Goal: Task Accomplishment & Management: Use online tool/utility

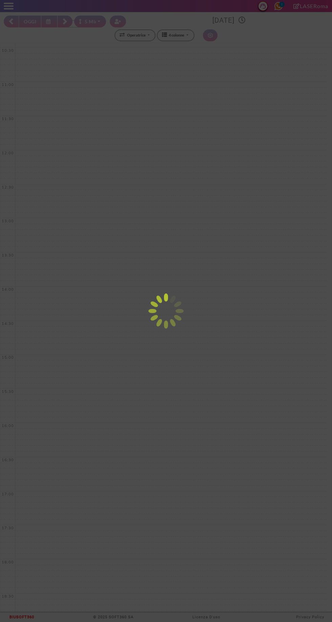
select select "*"
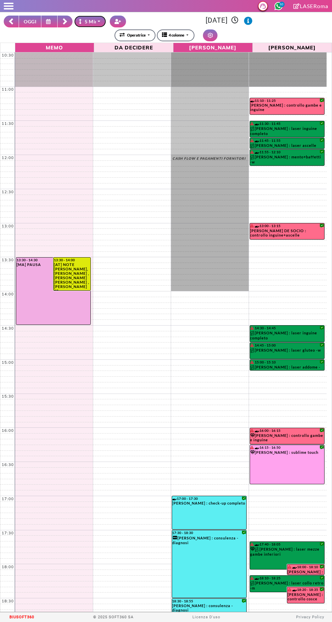
click at [81, 21] on icon "button" at bounding box center [81, 21] width 5 height 5
click at [19, 65] on div at bounding box center [54, 69] width 78 height 34
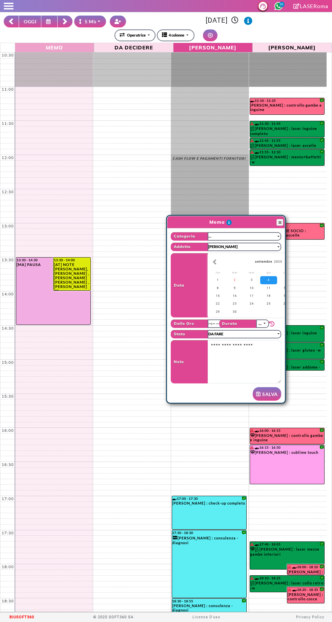
click at [27, 46] on span "Memo" at bounding box center [55, 47] width 76 height 7
click at [65, 21] on rect at bounding box center [65, 22] width 4 height 4
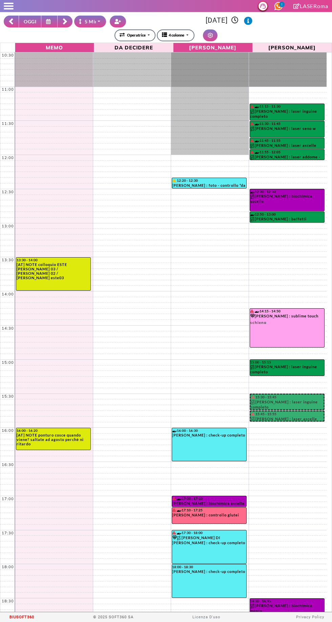
click at [31, 21] on button "OGGI" at bounding box center [30, 22] width 23 height 12
type input "**********"
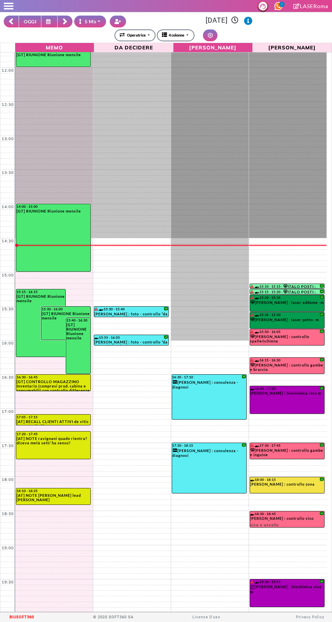
scroll to position [88, 0]
